Goal: Task Accomplishment & Management: Manage account settings

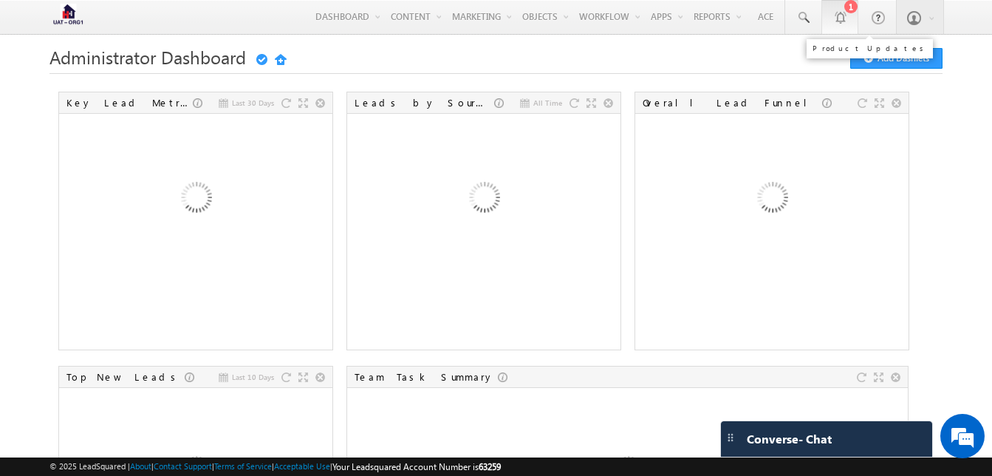
click at [850, 21] on link "1" at bounding box center [840, 17] width 37 height 34
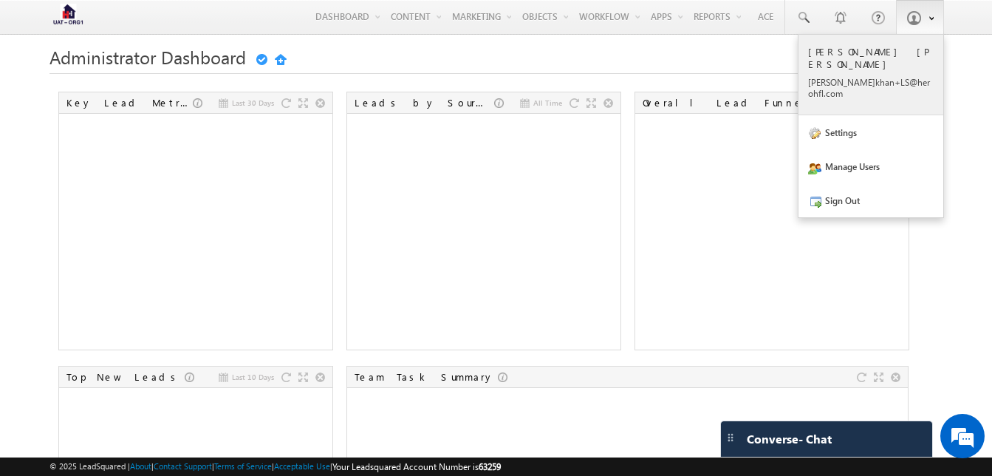
click at [848, 77] on p "mohd. khan+ LS@he rohfl .com" at bounding box center [871, 88] width 126 height 22
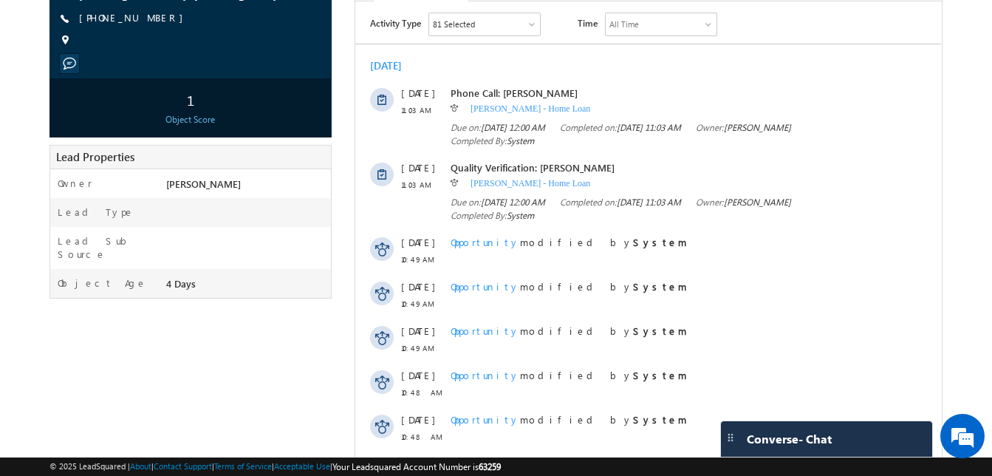
scroll to position [182, 0]
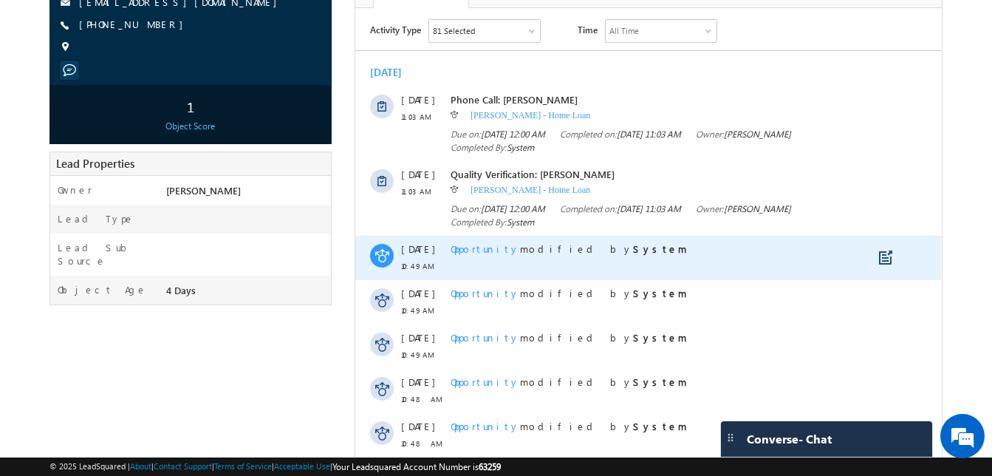
click at [468, 250] on span "Opportunity" at bounding box center [485, 248] width 69 height 13
